Goal: Task Accomplishment & Management: Manage account settings

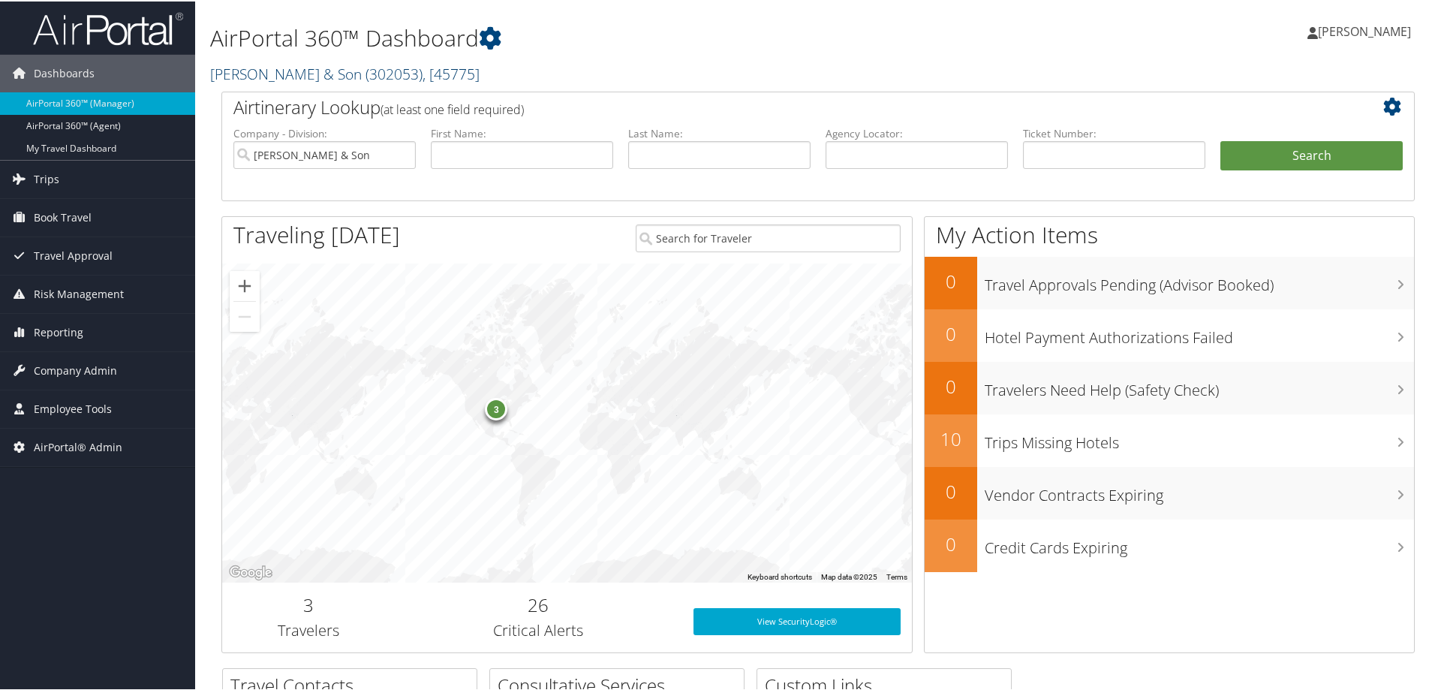
click at [268, 70] on link "[PERSON_NAME] & Son ( 302053 ) , [ 45775 ]" at bounding box center [344, 72] width 269 height 20
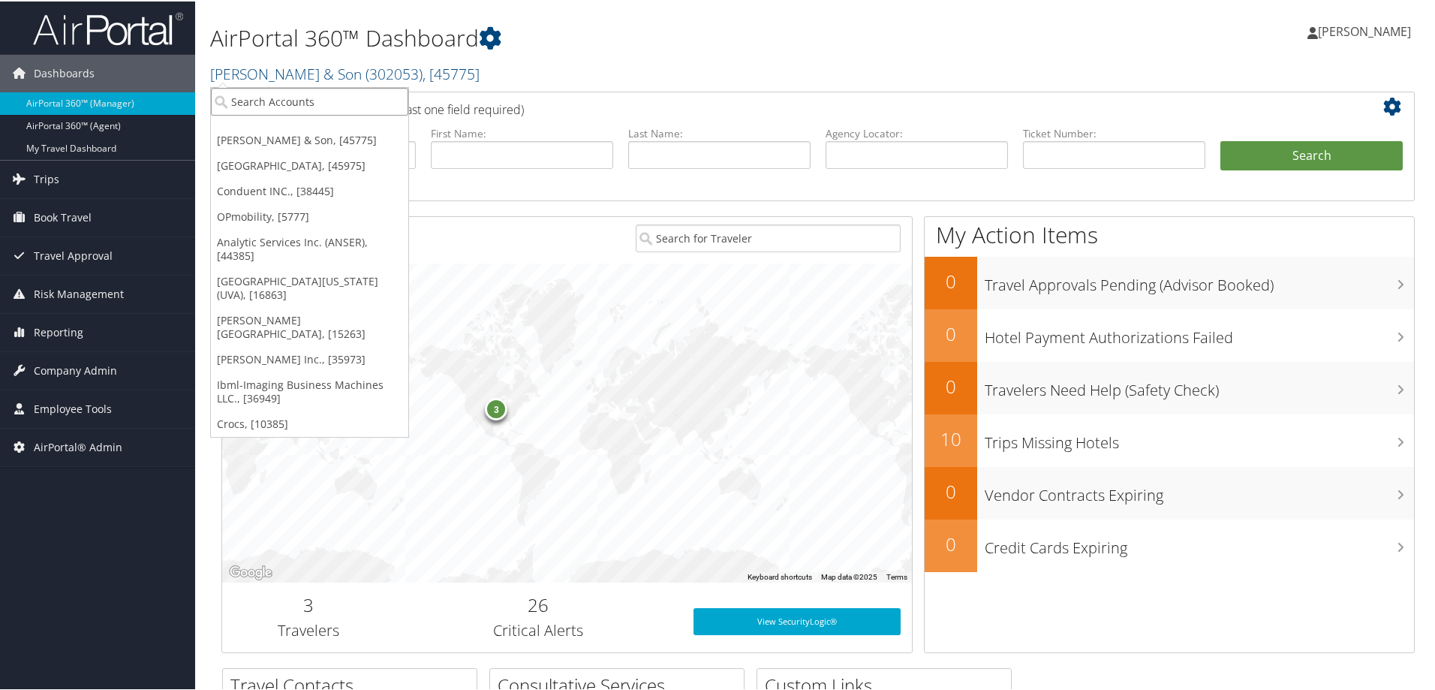
click at [274, 98] on input "search" at bounding box center [309, 100] width 197 height 28
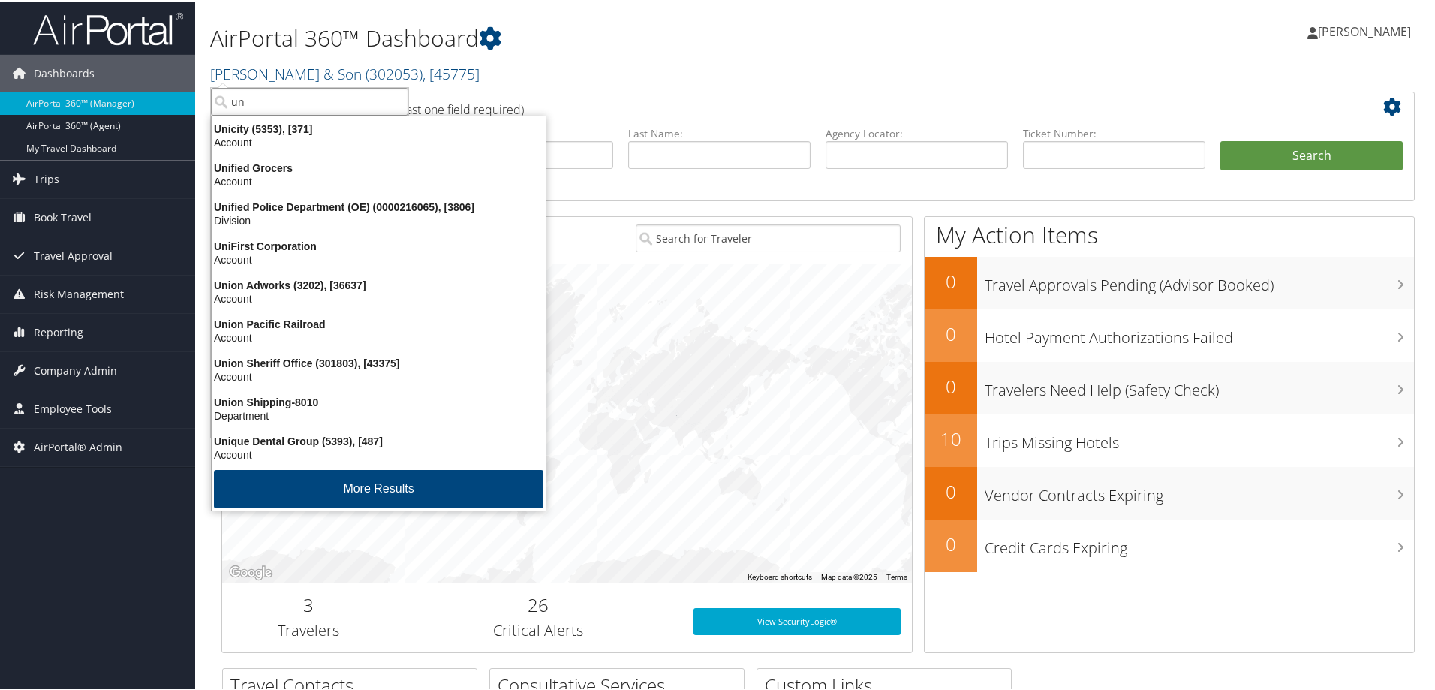
type input "u"
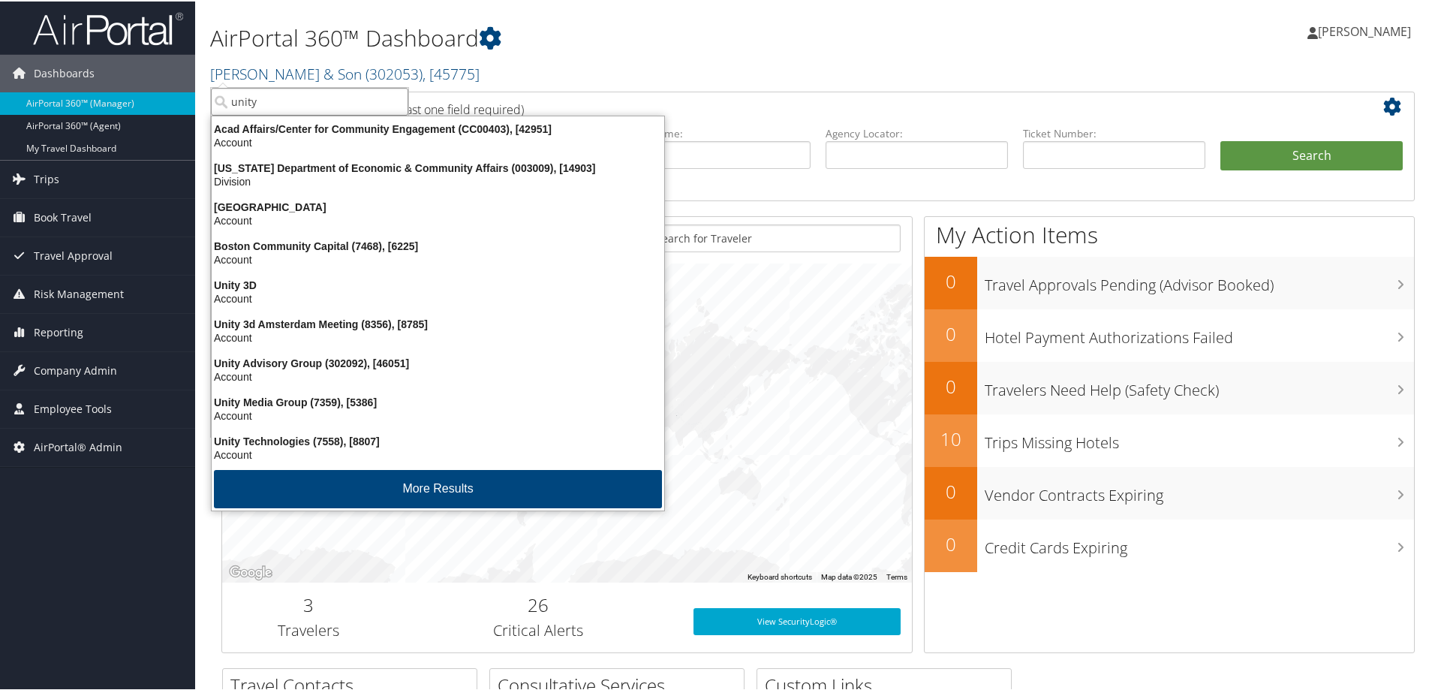
type input "unity"
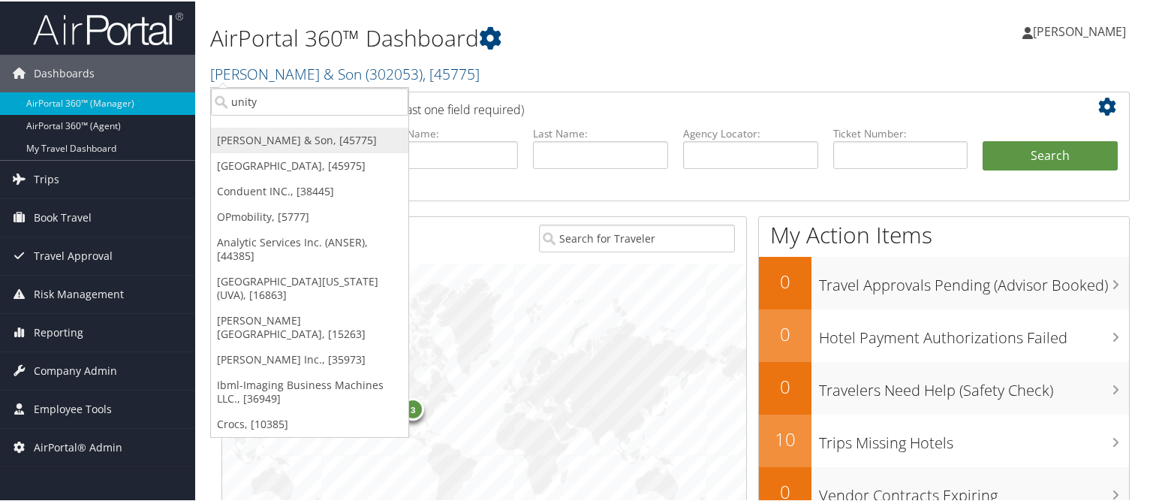
click at [246, 140] on link "[PERSON_NAME] & Son, [45775]" at bounding box center [309, 139] width 197 height 26
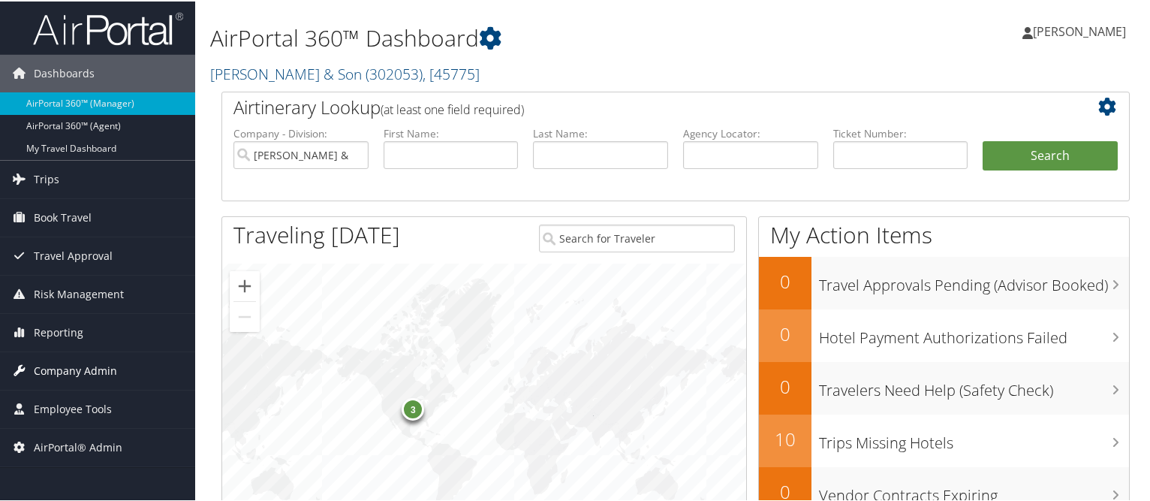
click at [62, 361] on span "Company Admin" at bounding box center [75, 370] width 83 height 38
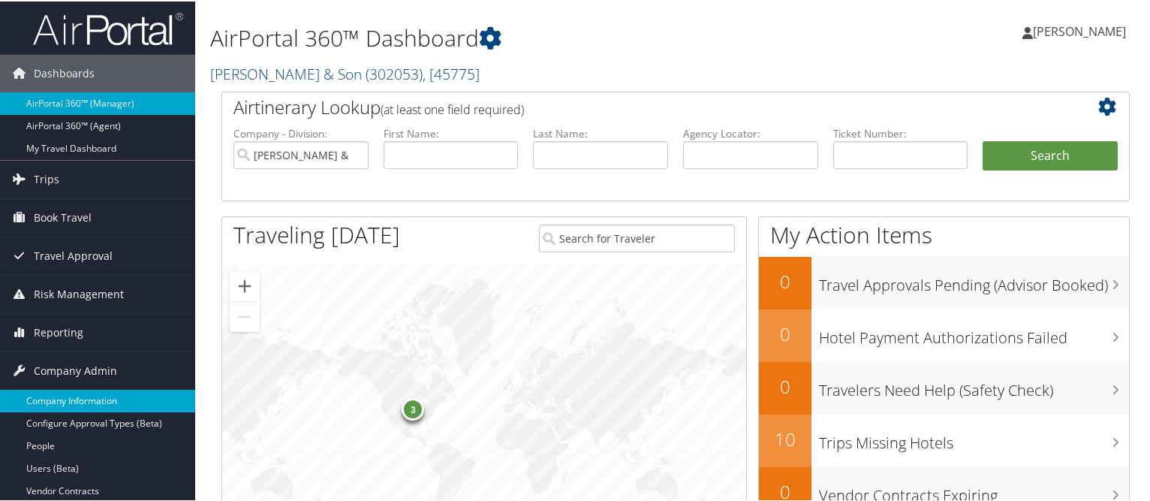
click at [58, 396] on link "Company Information" at bounding box center [97, 399] width 195 height 23
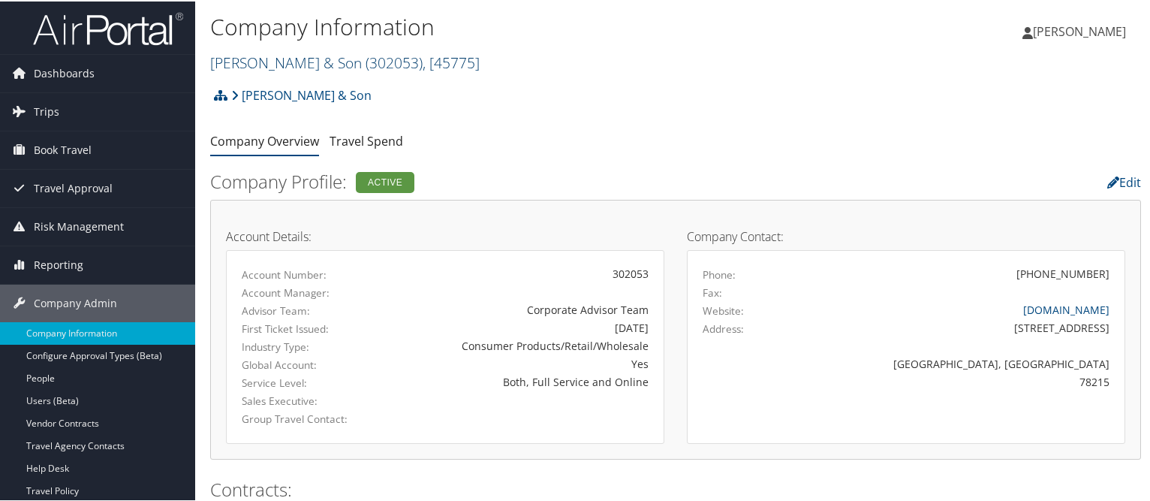
click at [267, 69] on link "[PERSON_NAME] & Son ( 302053 ) , [ 45775 ]" at bounding box center [344, 61] width 269 height 20
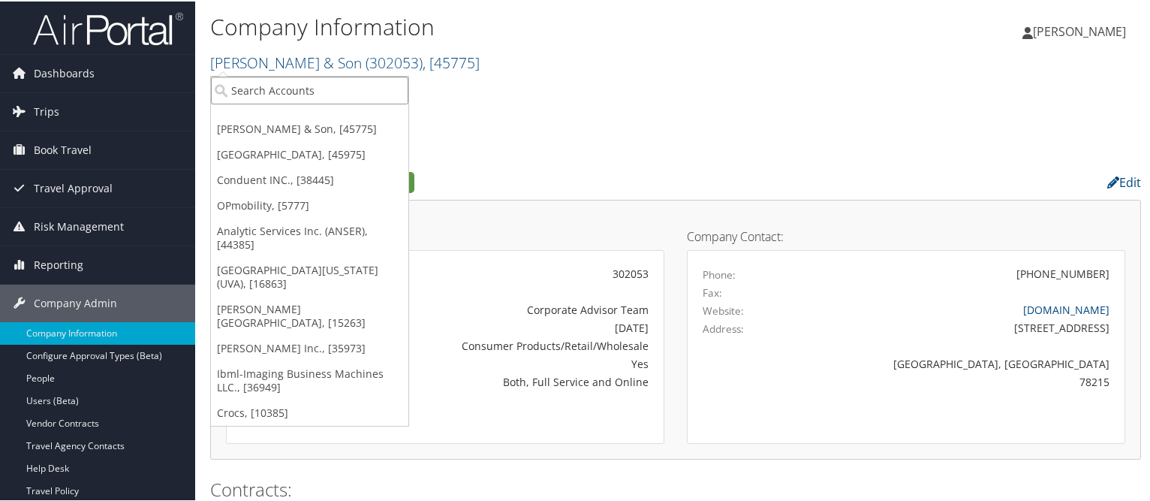
click at [266, 91] on input "search" at bounding box center [309, 89] width 197 height 28
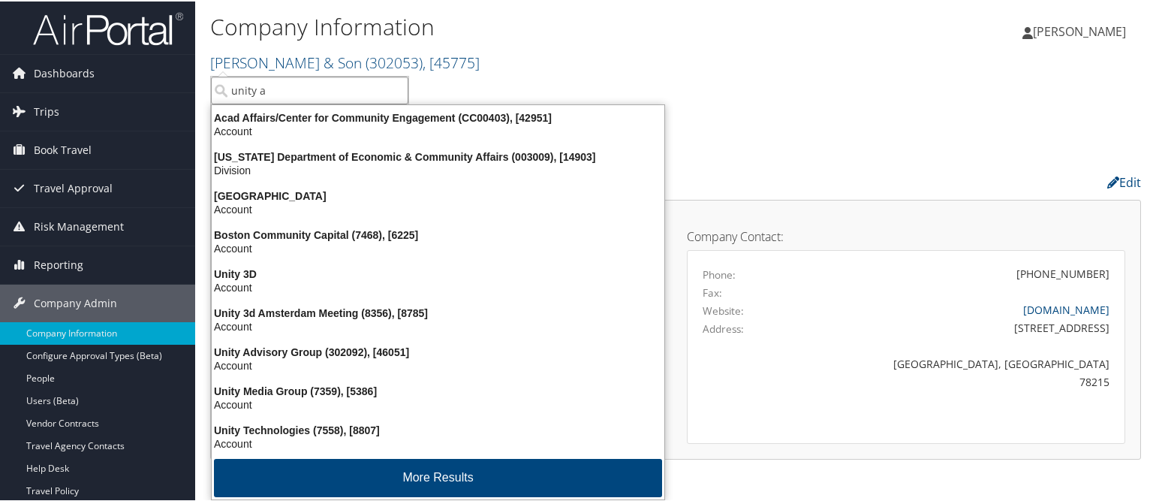
type input "unity ad"
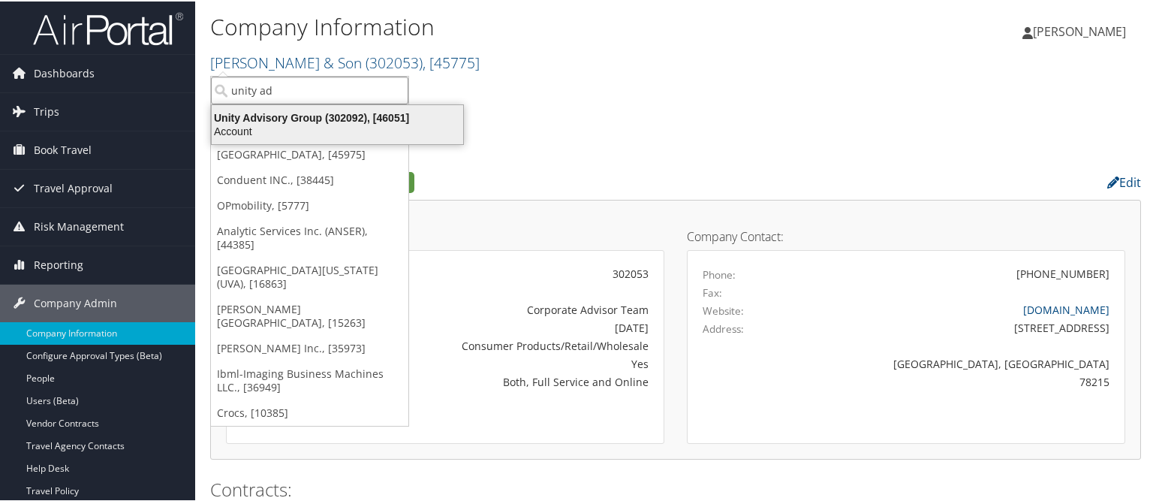
click at [284, 114] on div "Unity Advisory Group (302092), [46051]" at bounding box center [337, 117] width 269 height 14
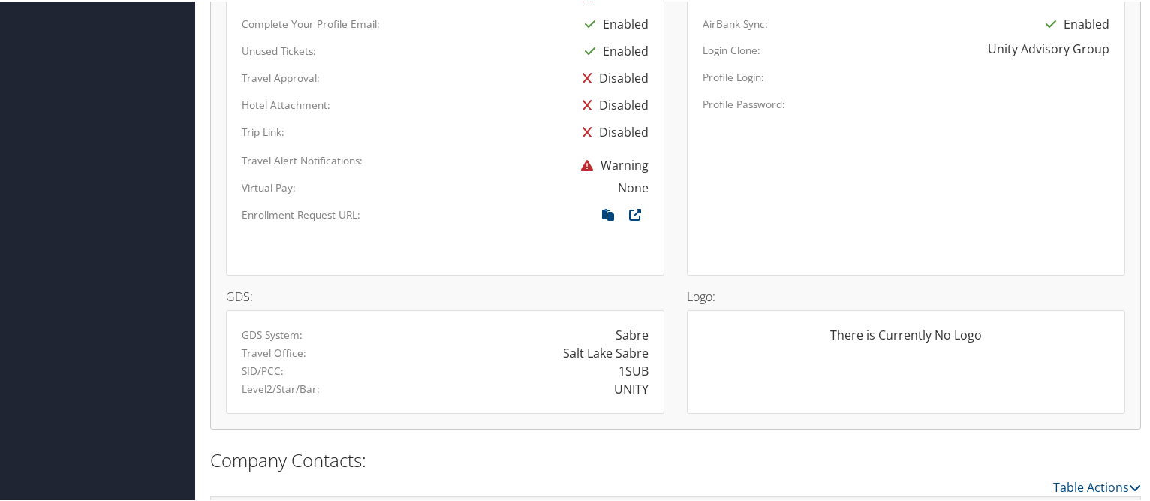
scroll to position [978, 0]
